Goal: Information Seeking & Learning: Find specific fact

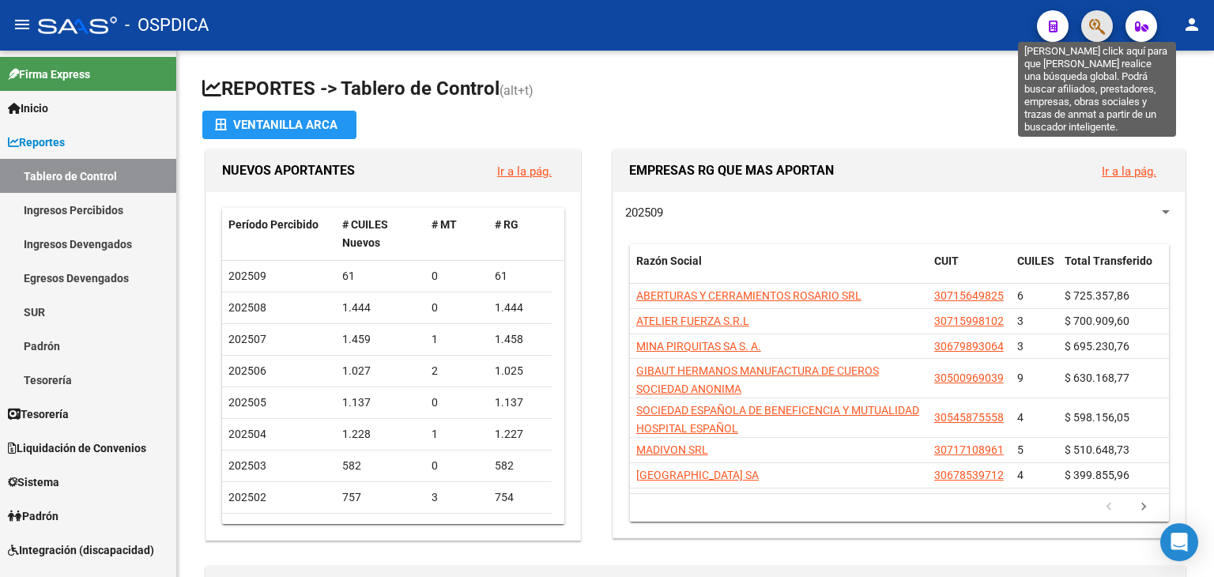
click at [1094, 25] on icon "button" at bounding box center [1097, 26] width 16 height 18
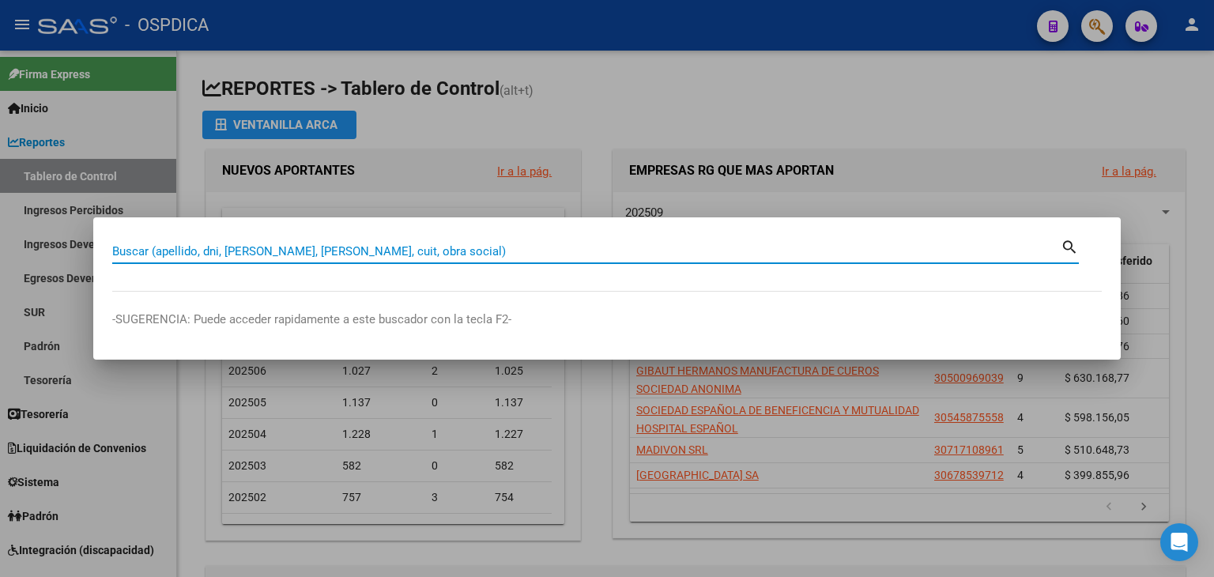
type input "c"
type input "camara de la industria curtidora"
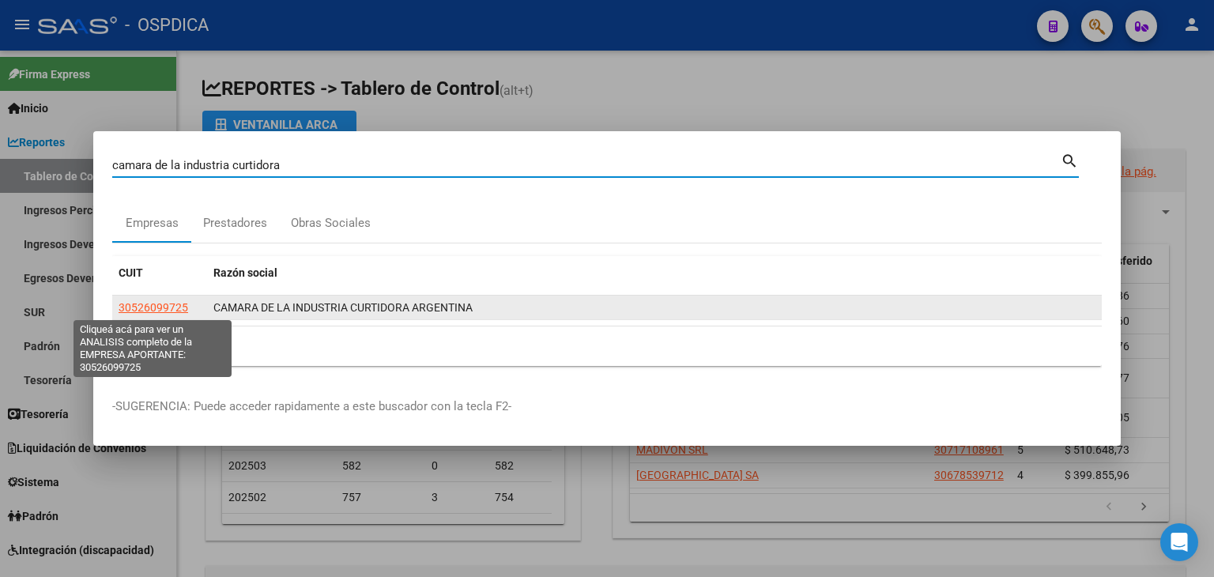
click at [148, 301] on span "30526099725" at bounding box center [154, 307] width 70 height 13
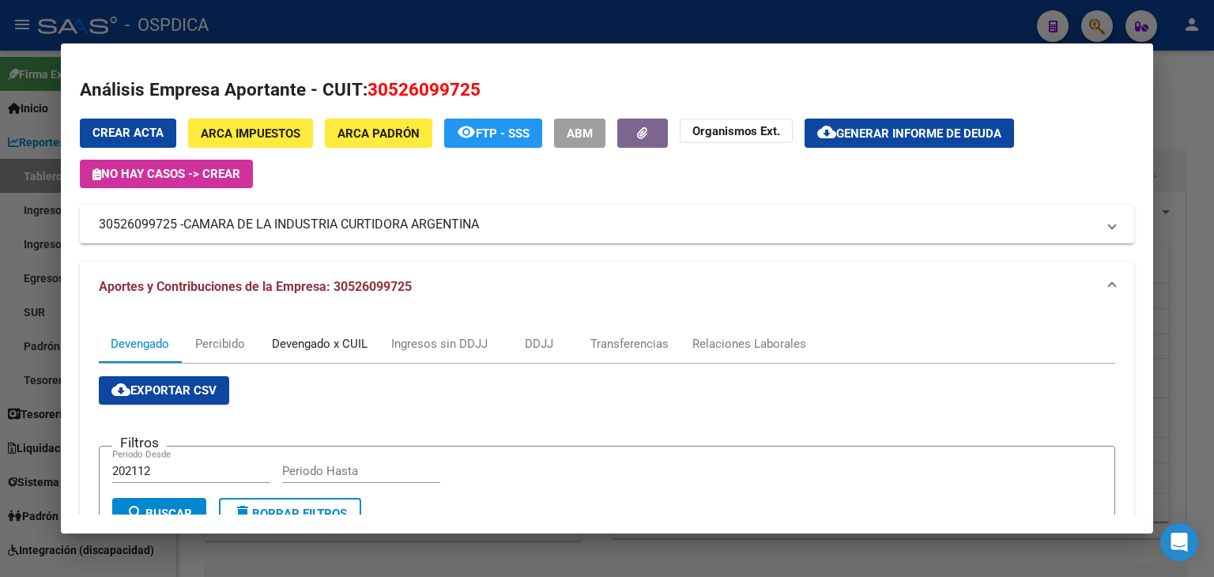
click at [304, 350] on div "Devengado x CUIL" at bounding box center [320, 343] width 96 height 17
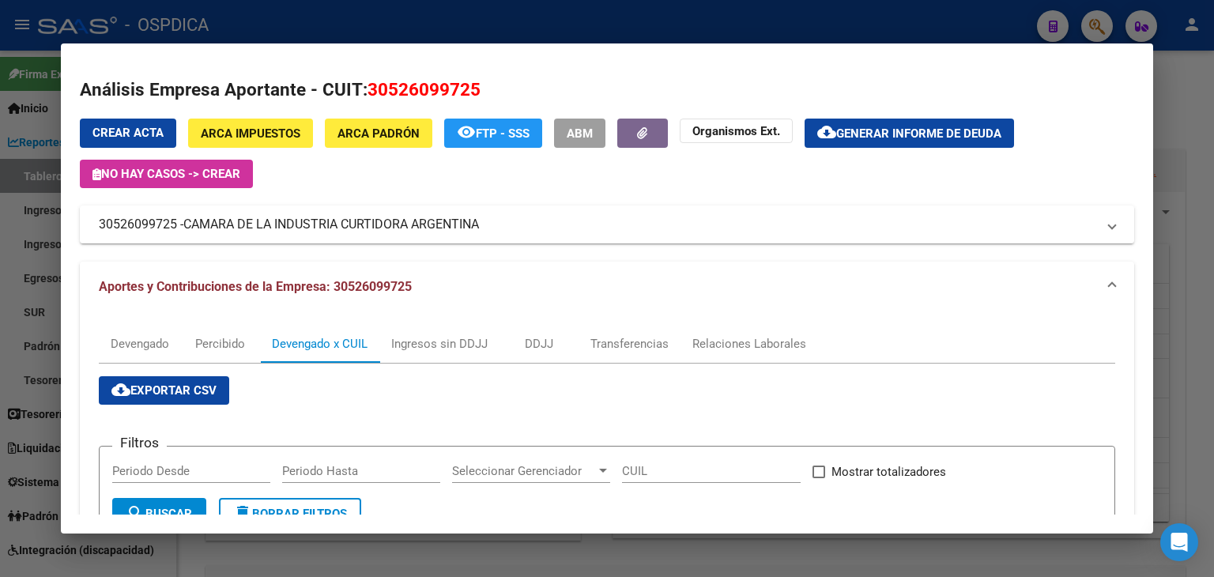
click at [1188, 134] on div at bounding box center [607, 288] width 1214 height 577
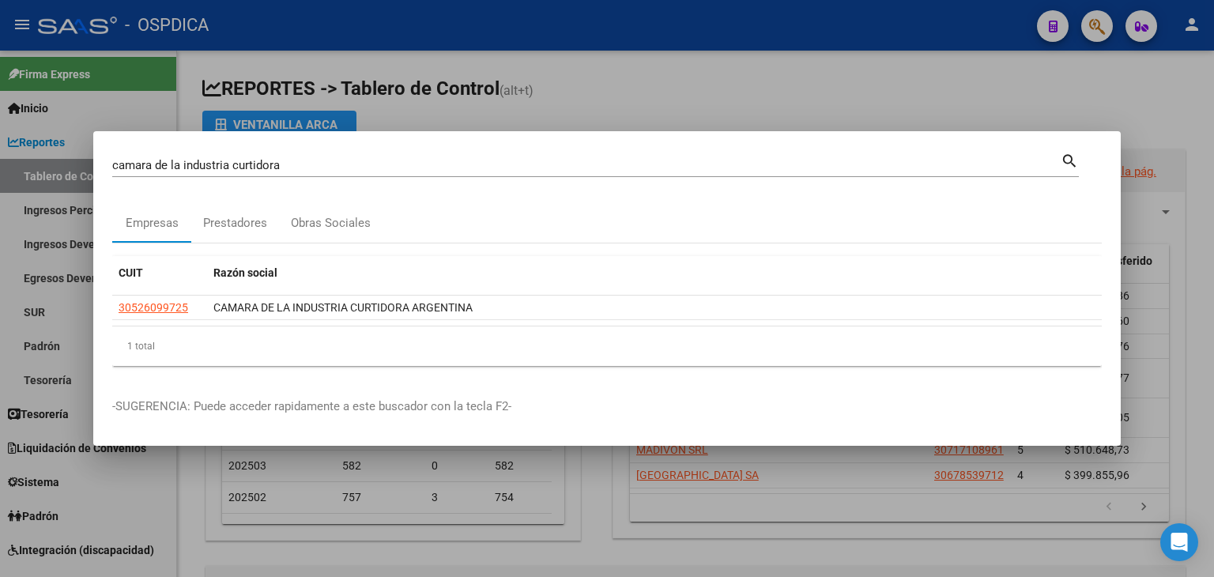
click at [1158, 102] on div at bounding box center [607, 288] width 1214 height 577
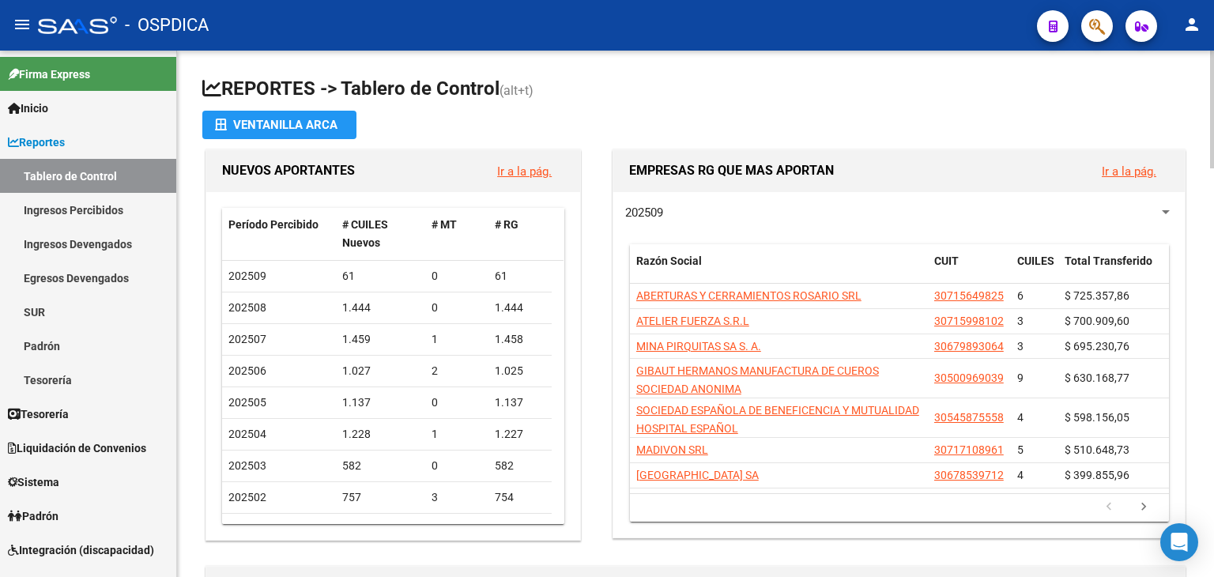
click at [593, 111] on app-file-import-inline "Ventanilla ARCA" at bounding box center [695, 125] width 986 height 28
